Goal: Navigation & Orientation: Find specific page/section

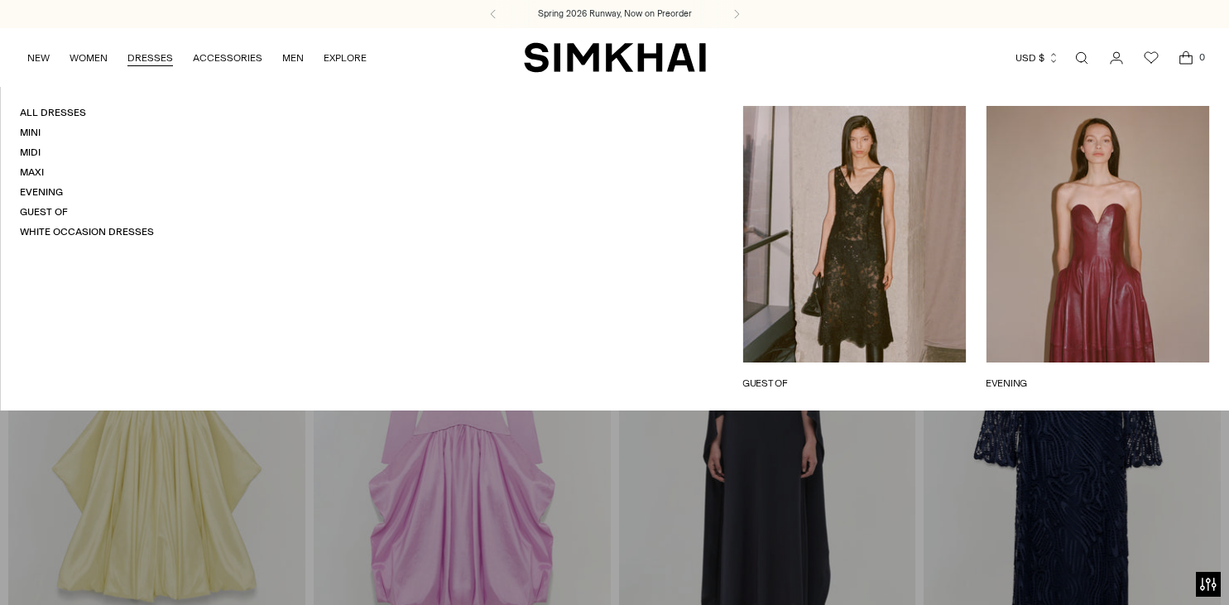
click at [39, 166] on link "Maxi" at bounding box center [32, 172] width 24 height 12
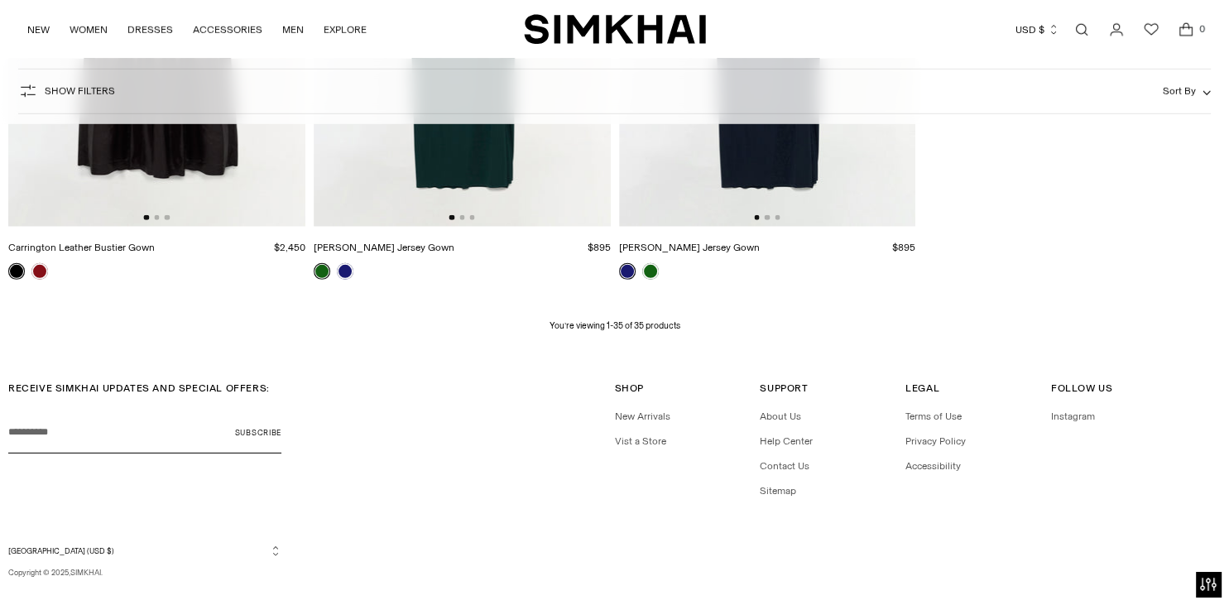
scroll to position [4733, 0]
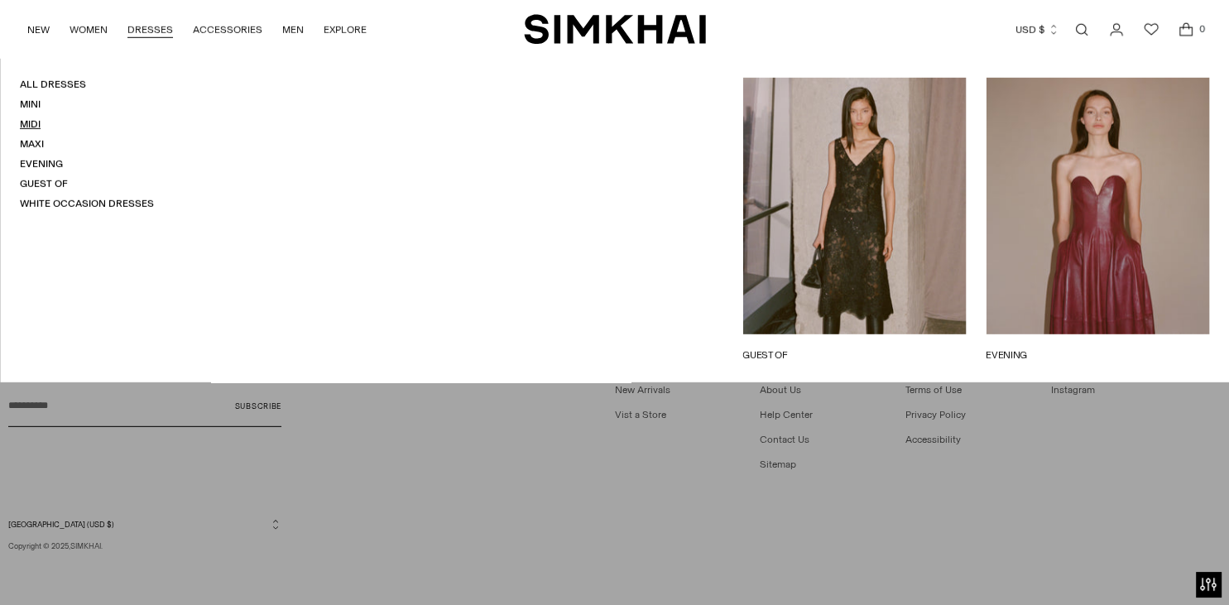
click at [30, 122] on link "Midi" at bounding box center [30, 124] width 21 height 12
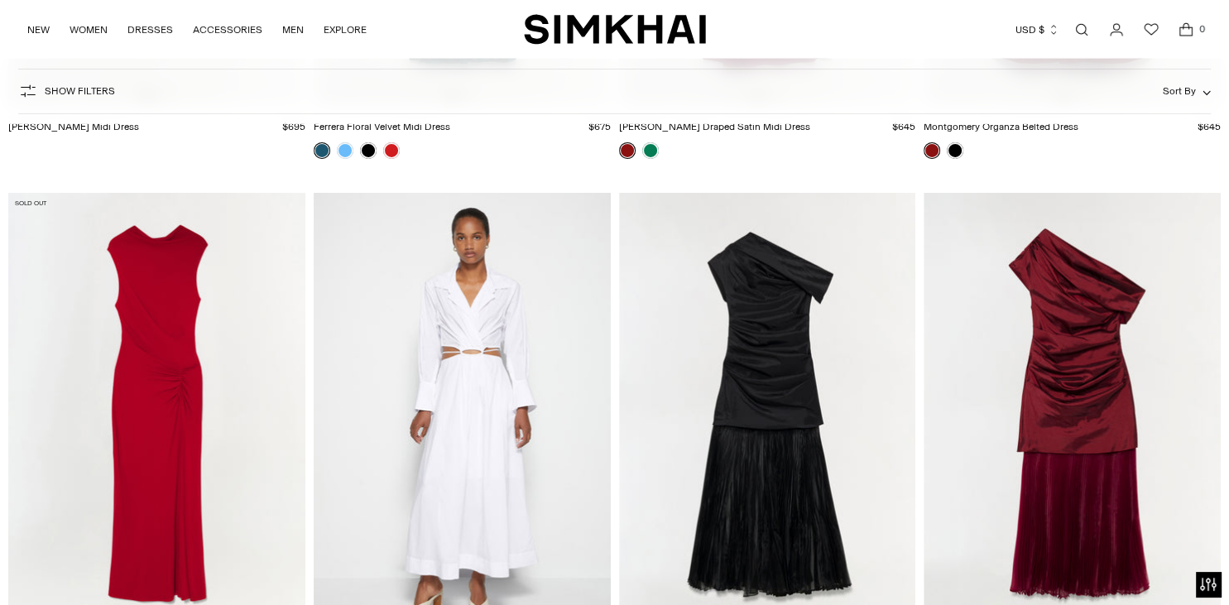
scroll to position [11709, 0]
